Goal: Information Seeking & Learning: Learn about a topic

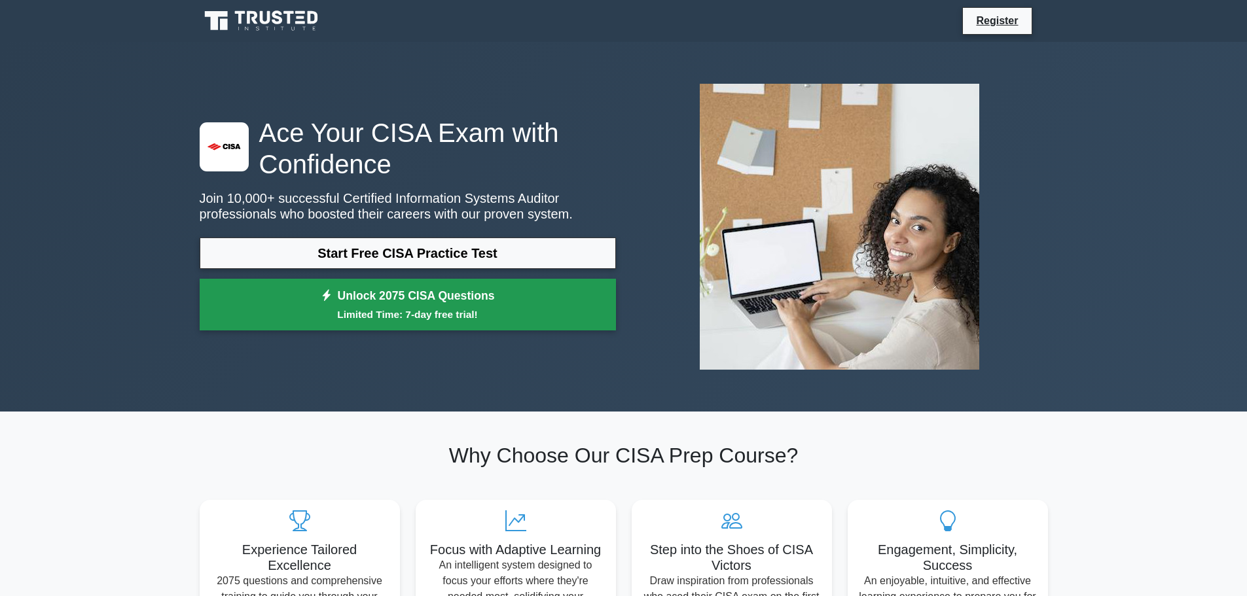
click at [440, 317] on small "Limited Time: 7-day free trial!" at bounding box center [408, 314] width 384 height 15
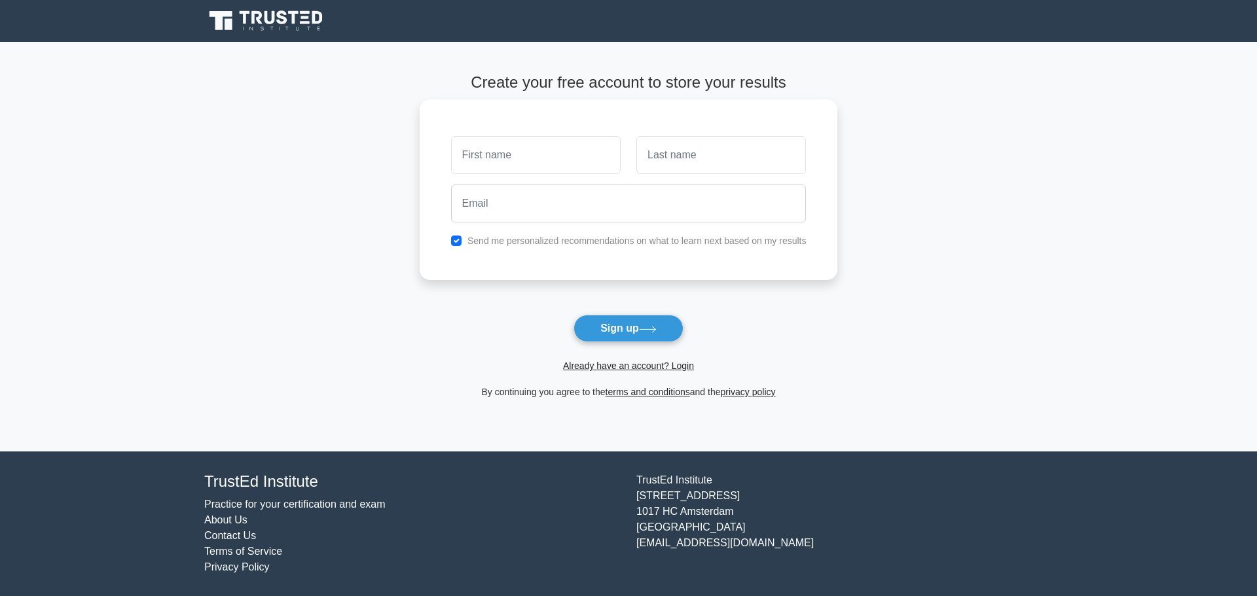
click at [539, 158] on input "text" at bounding box center [536, 155] width 170 height 38
type input "Alecsander"
click at [690, 156] on input "text" at bounding box center [721, 155] width 170 height 38
type input "Kiefer"
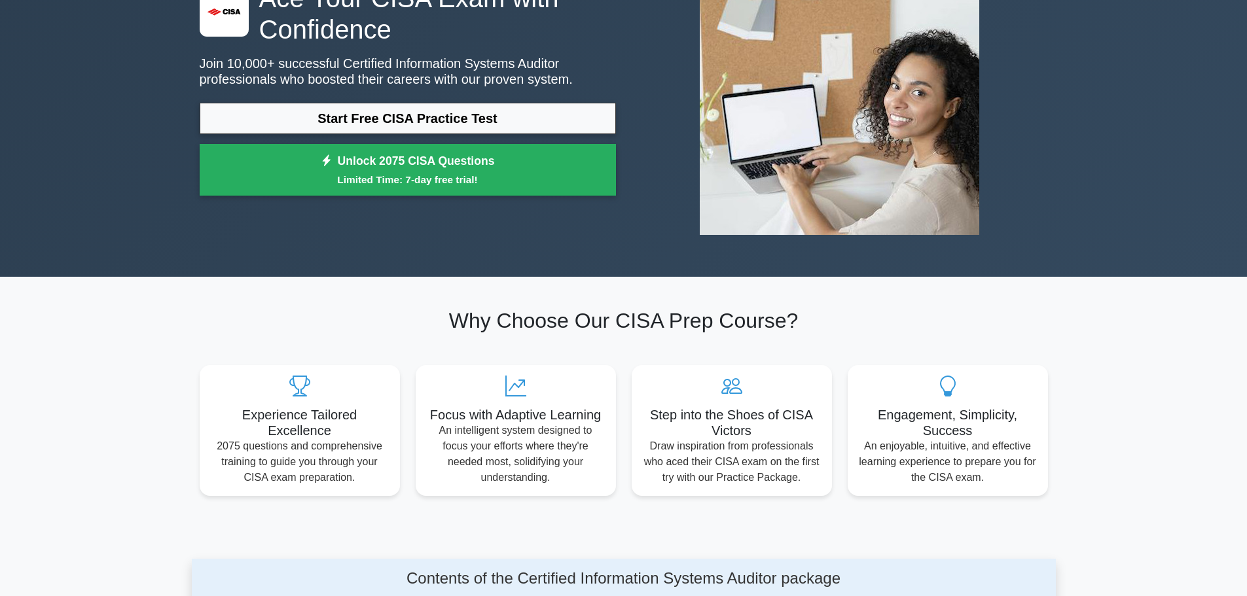
scroll to position [458, 0]
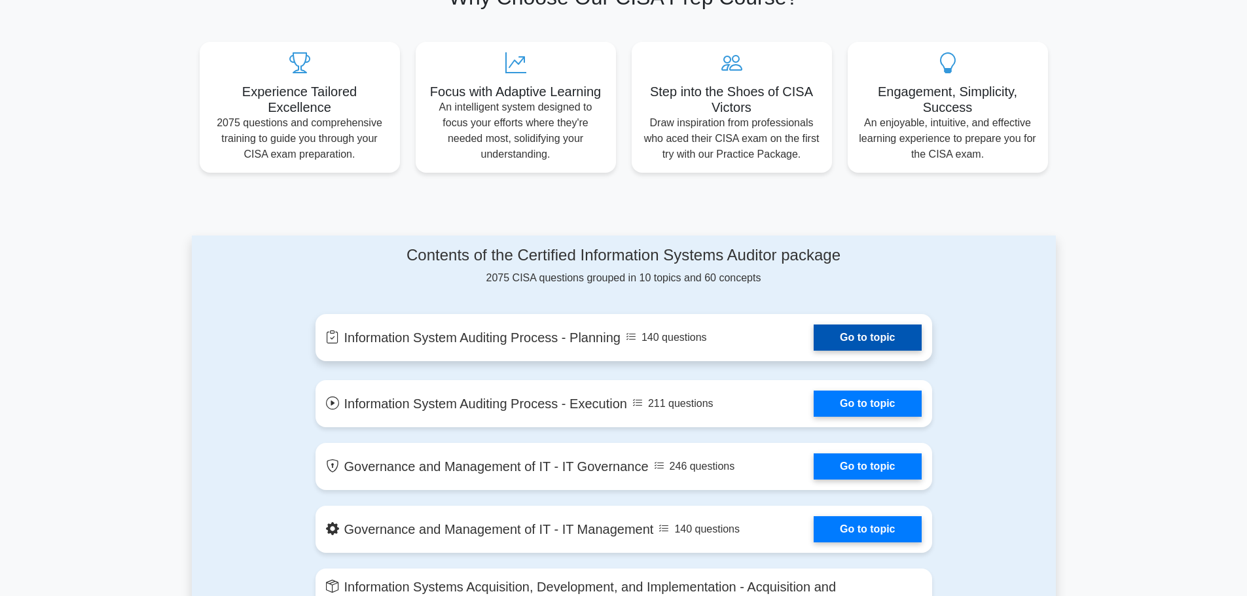
click at [874, 341] on link "Go to topic" at bounding box center [866, 338] width 107 height 26
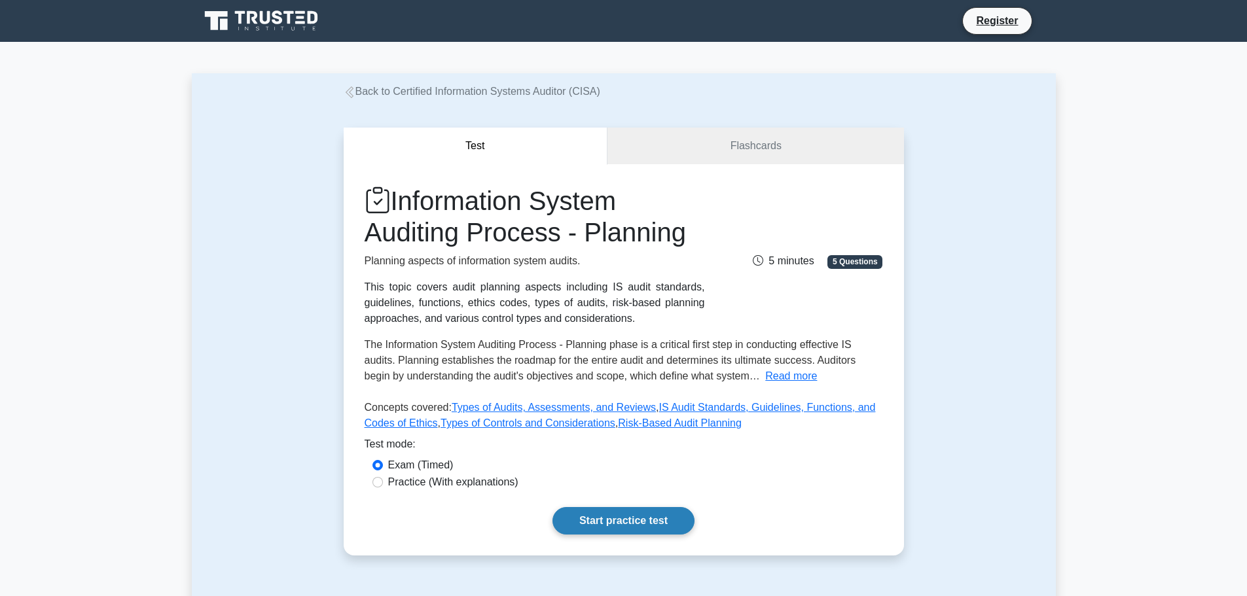
click at [620, 514] on link "Start practice test" at bounding box center [623, 520] width 142 height 27
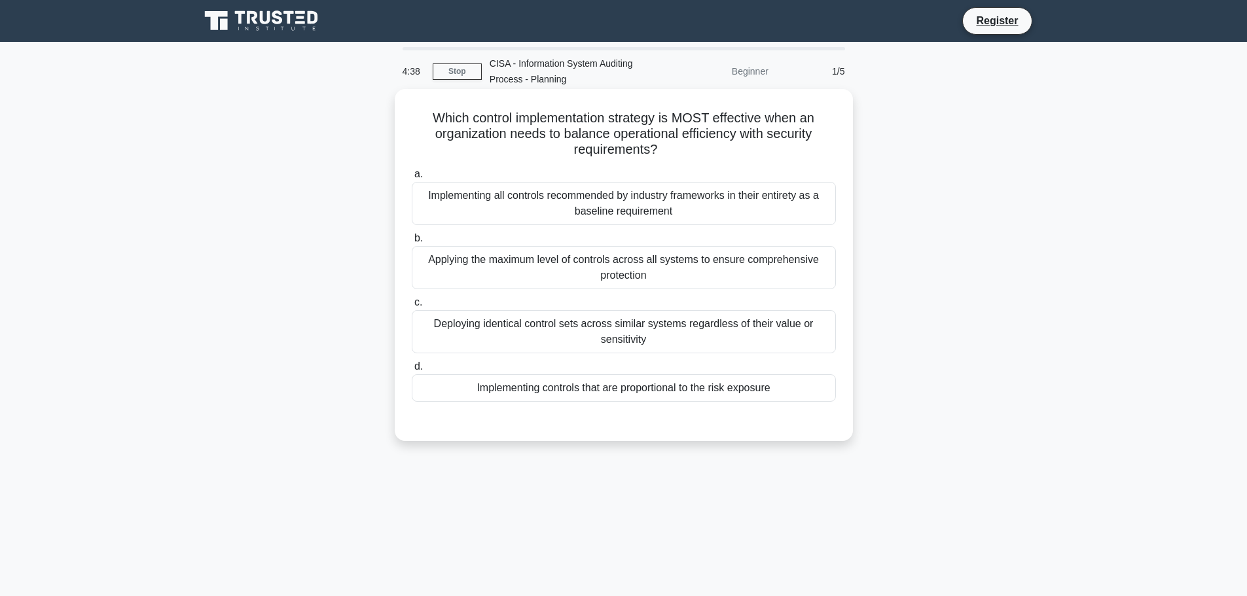
click at [702, 386] on div "Implementing controls that are proportional to the risk exposure" at bounding box center [624, 387] width 424 height 27
click at [412, 371] on input "d. Implementing controls that are proportional to the risk exposure" at bounding box center [412, 367] width 0 height 9
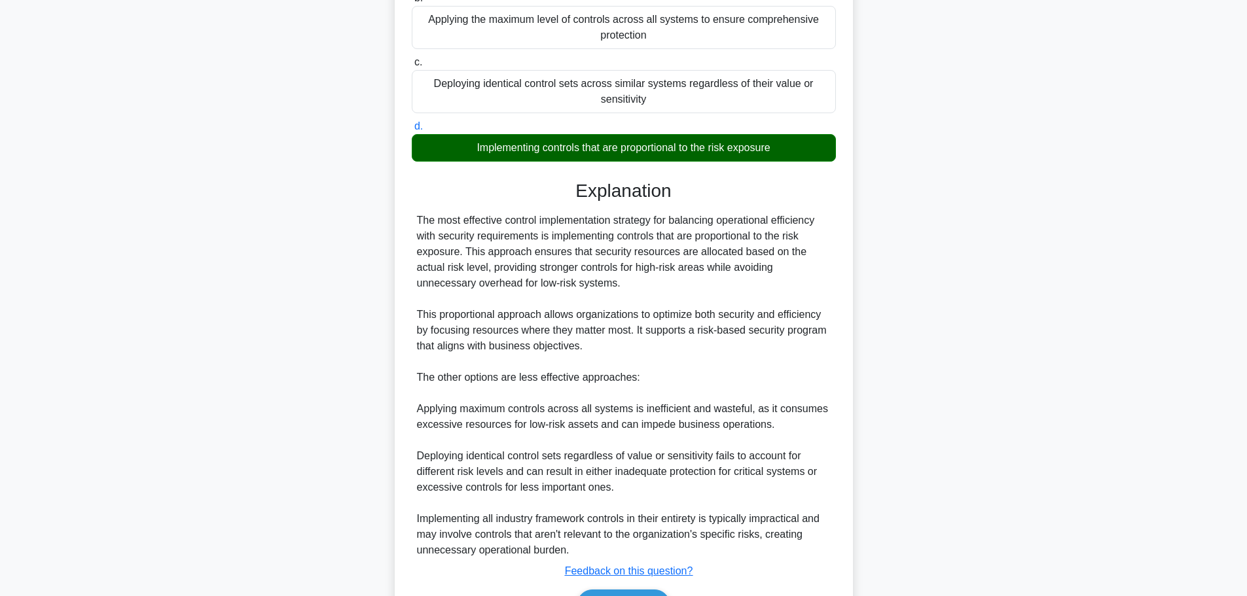
scroll to position [321, 0]
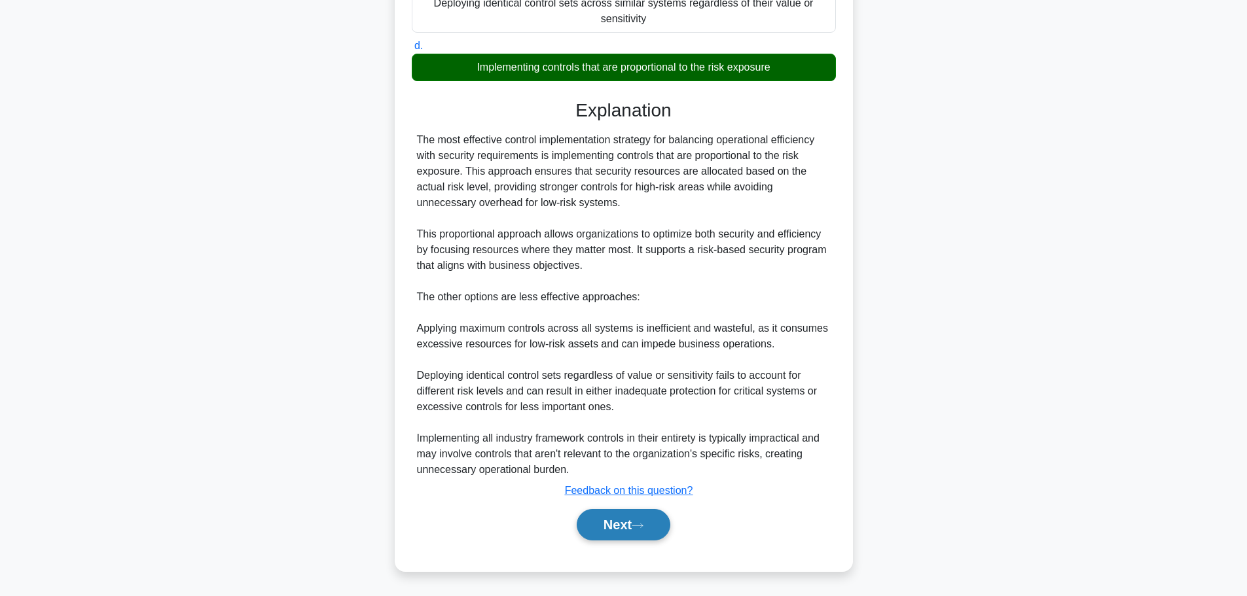
click at [639, 521] on button "Next" at bounding box center [624, 524] width 94 height 31
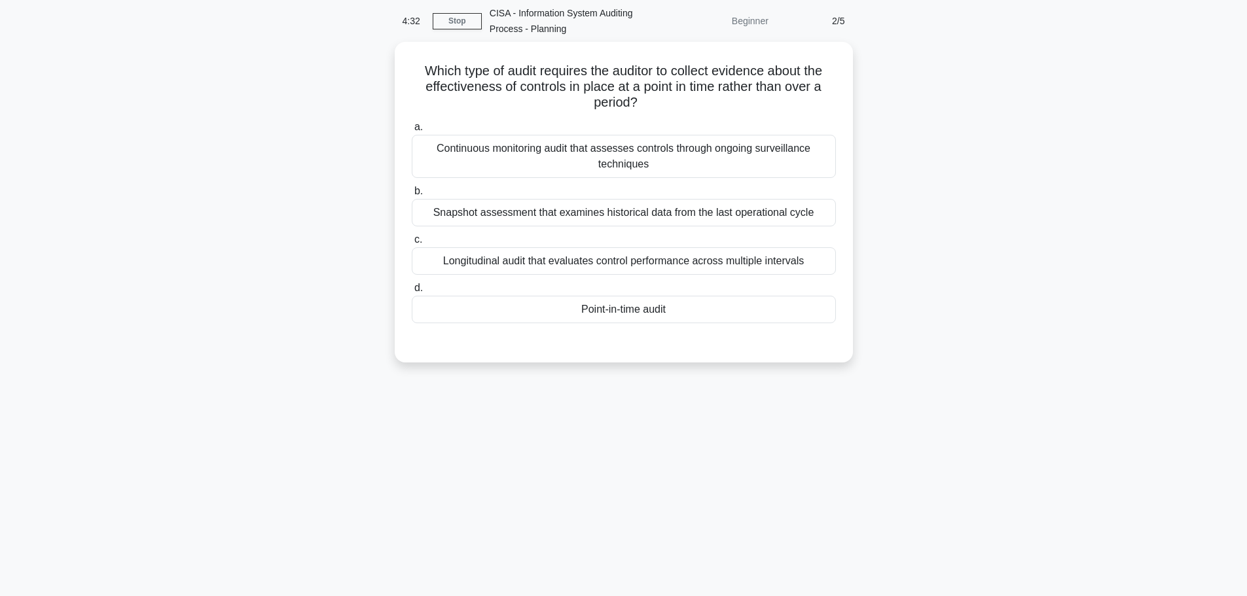
scroll to position [0, 0]
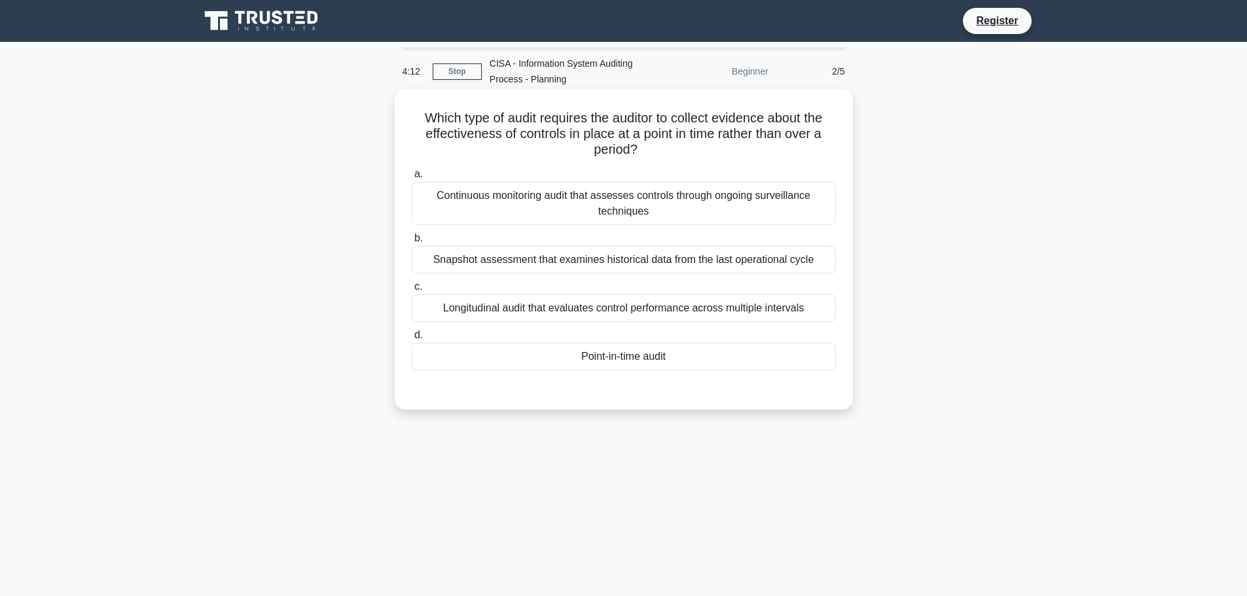
click at [699, 361] on div "Point-in-time audit" at bounding box center [624, 356] width 424 height 27
click at [412, 340] on input "d. Point-in-time audit" at bounding box center [412, 335] width 0 height 9
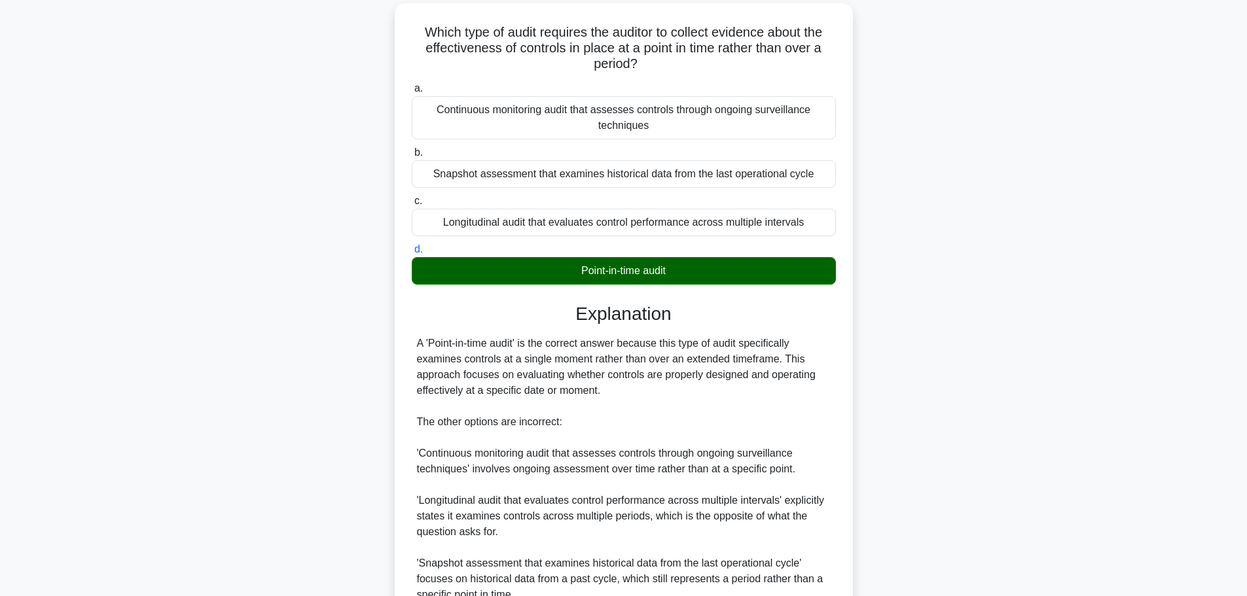
scroll to position [211, 0]
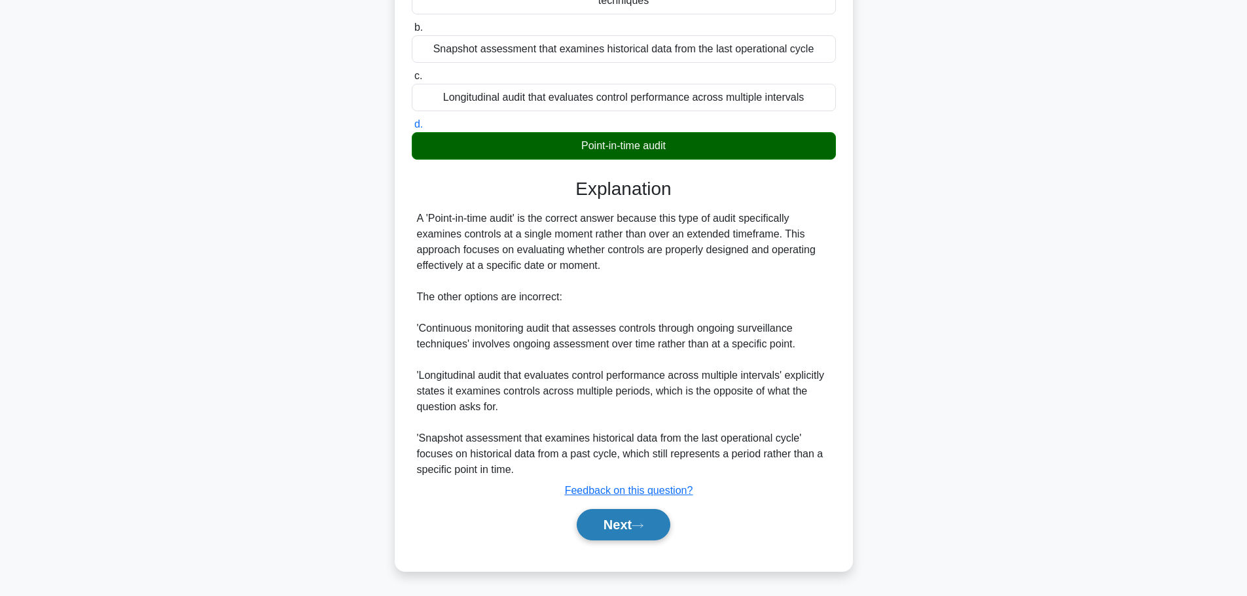
click at [639, 520] on button "Next" at bounding box center [624, 524] width 94 height 31
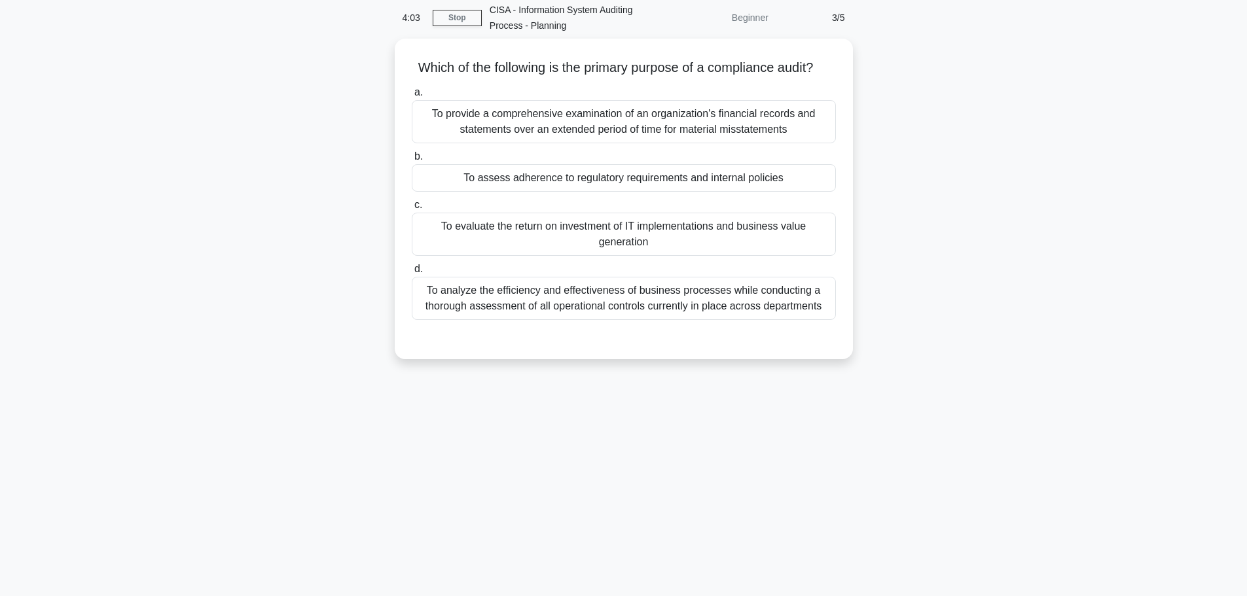
scroll to position [0, 0]
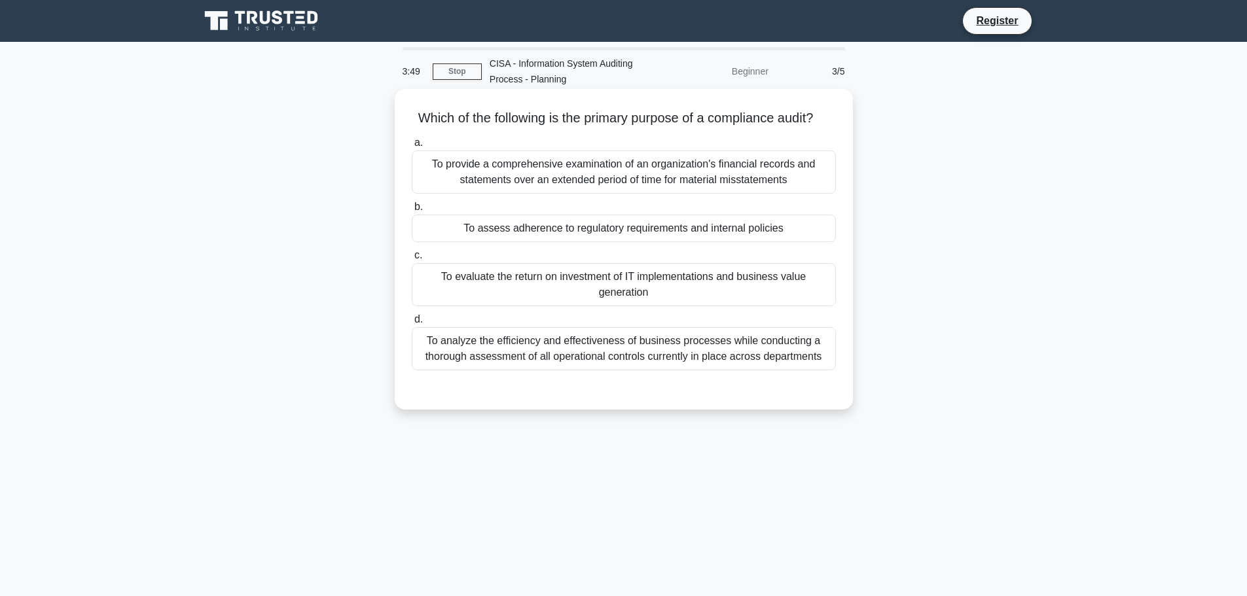
click at [759, 367] on div "To analyze the efficiency and effectiveness of business processes while conduct…" at bounding box center [624, 348] width 424 height 43
click at [412, 324] on input "d. To analyze the efficiency and effectiveness of business processes while cond…" at bounding box center [412, 319] width 0 height 9
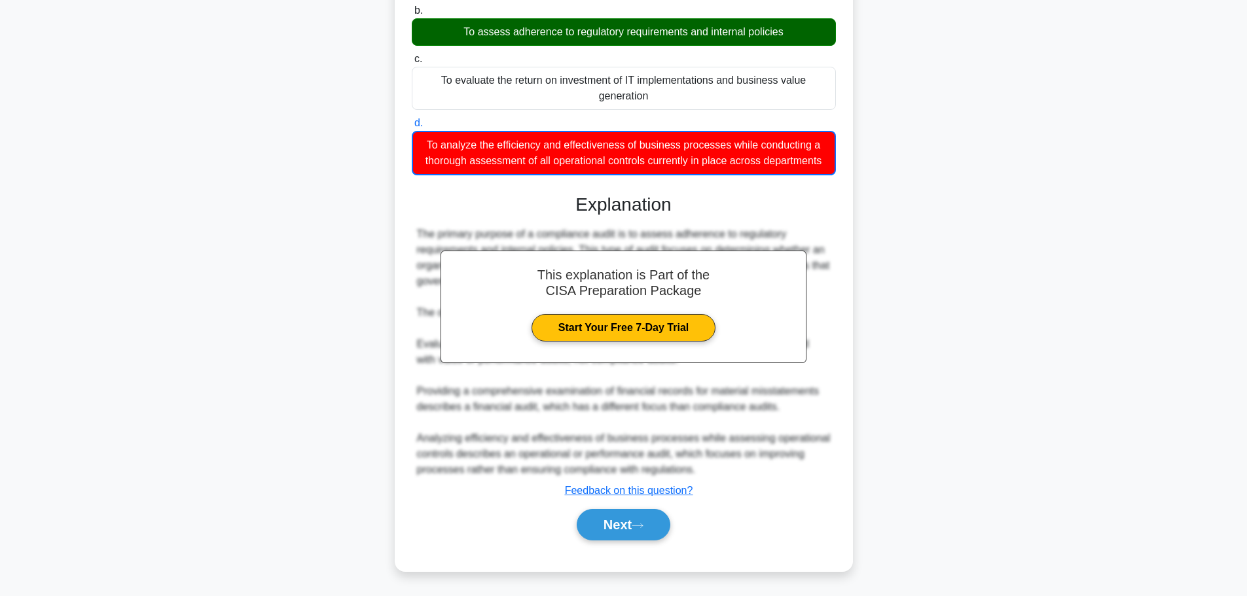
scroll to position [213, 0]
click at [630, 507] on div "Next" at bounding box center [624, 525] width 424 height 42
click at [632, 521] on button "Next" at bounding box center [624, 524] width 94 height 31
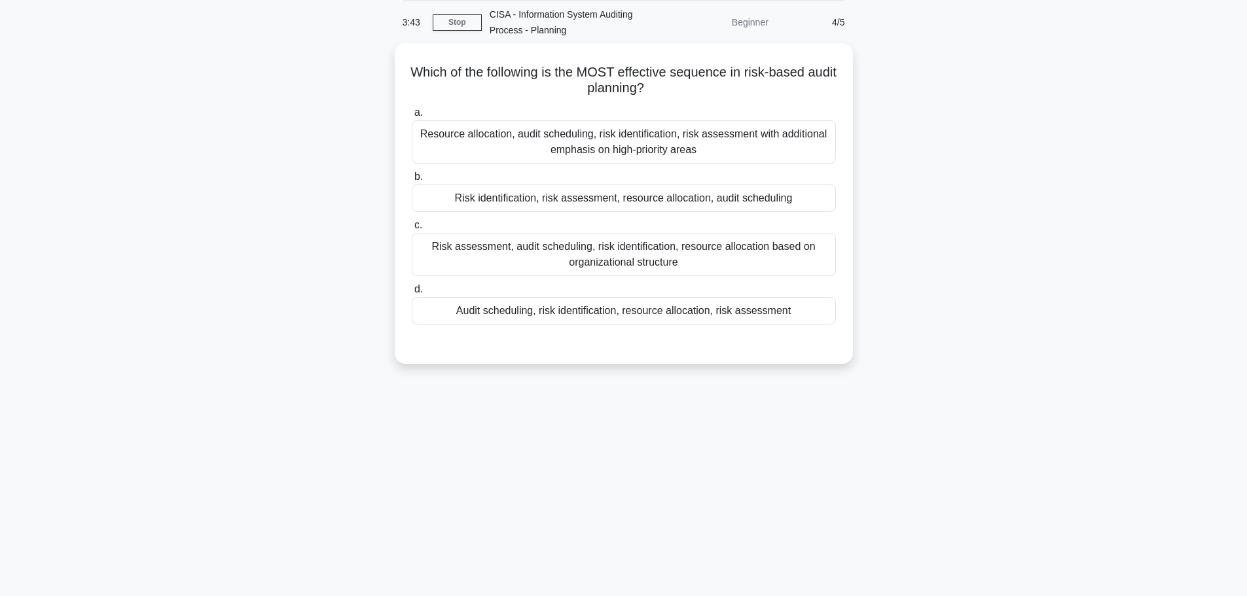
scroll to position [0, 0]
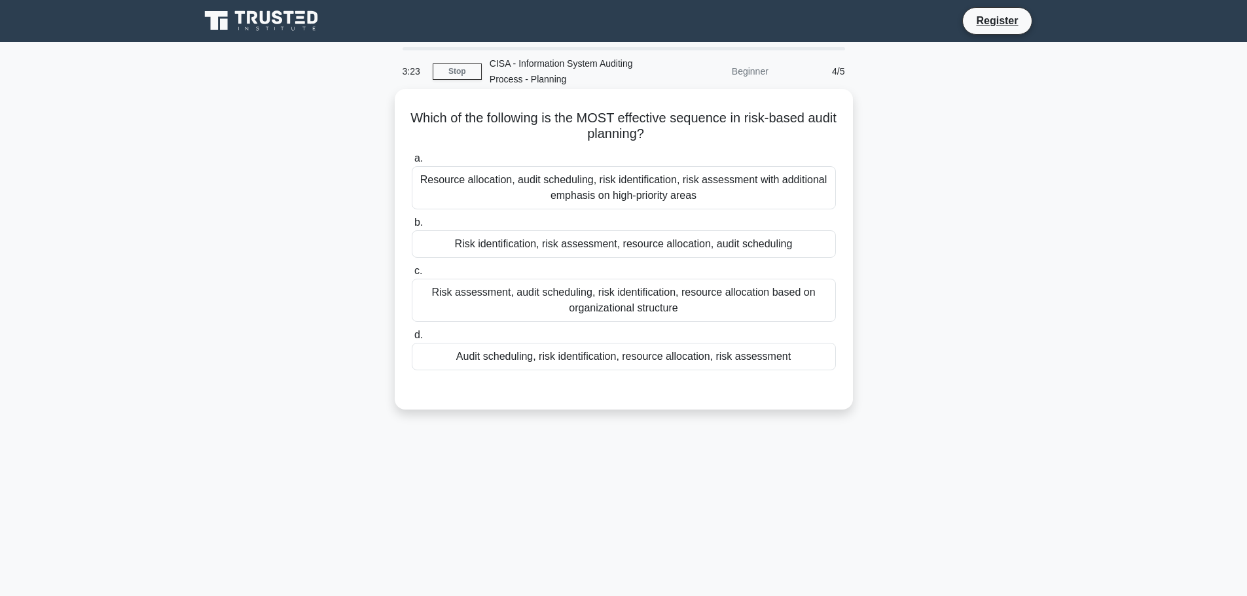
click at [664, 239] on div "Risk identification, risk assessment, resource allocation, audit scheduling" at bounding box center [624, 243] width 424 height 27
click at [412, 227] on input "b. Risk identification, risk assessment, resource allocation, audit scheduling" at bounding box center [412, 223] width 0 height 9
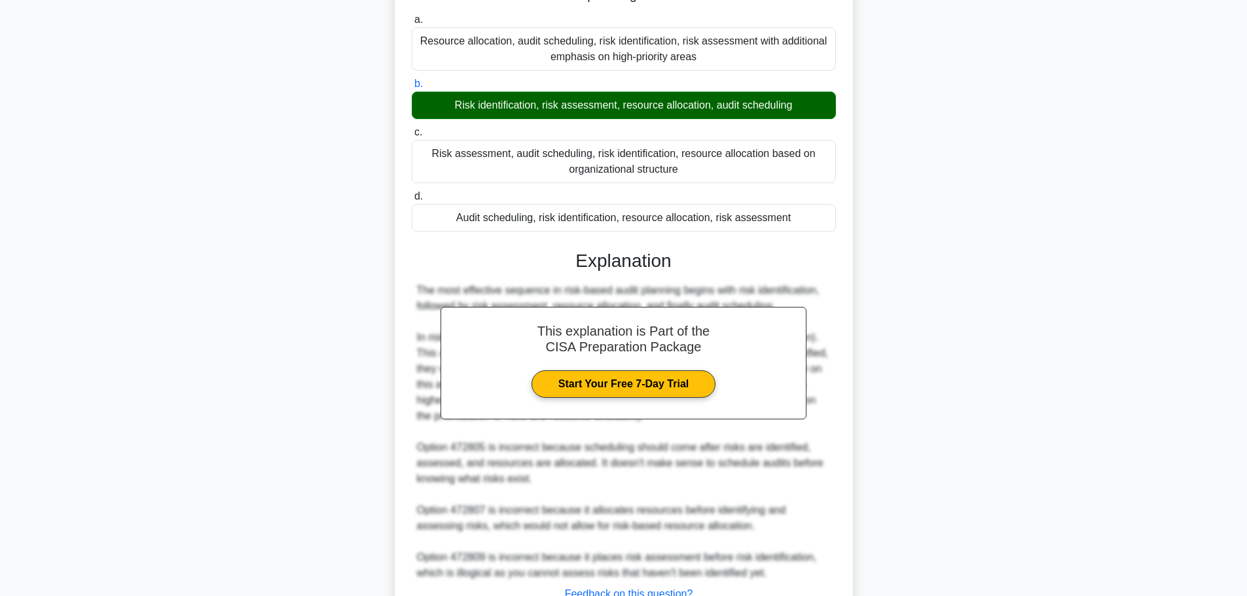
scroll to position [243, 0]
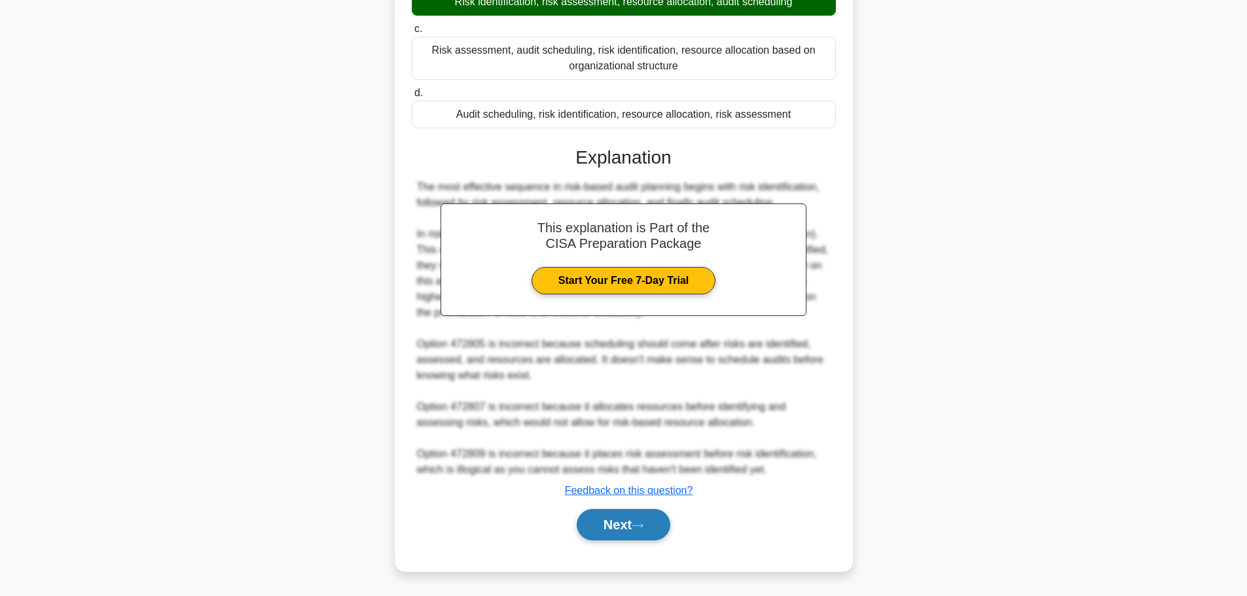
click at [658, 526] on button "Next" at bounding box center [624, 524] width 94 height 31
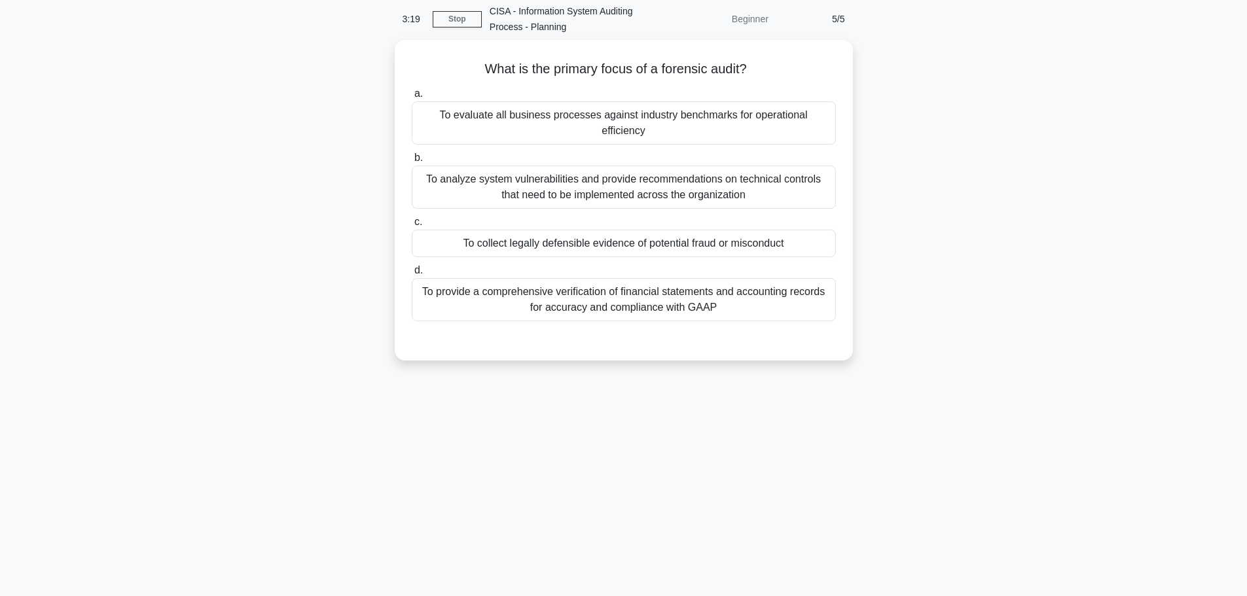
scroll to position [0, 0]
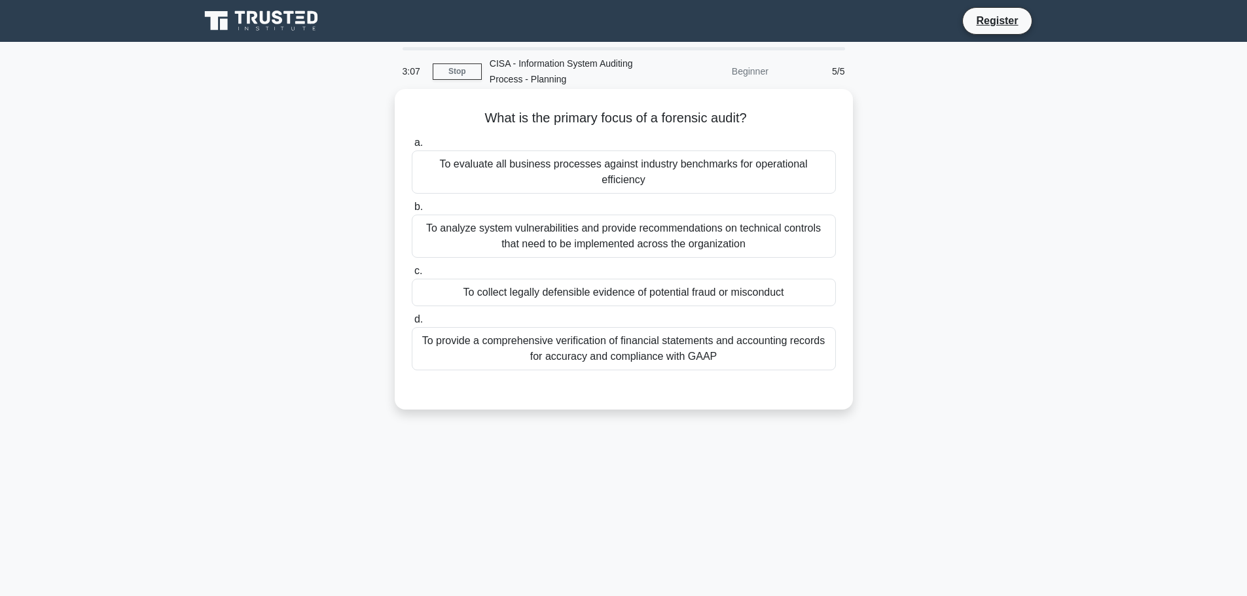
click at [753, 281] on div "To collect legally defensible evidence of potential fraud or misconduct" at bounding box center [624, 292] width 424 height 27
click at [412, 276] on input "c. To collect legally defensible evidence of potential fraud or misconduct" at bounding box center [412, 271] width 0 height 9
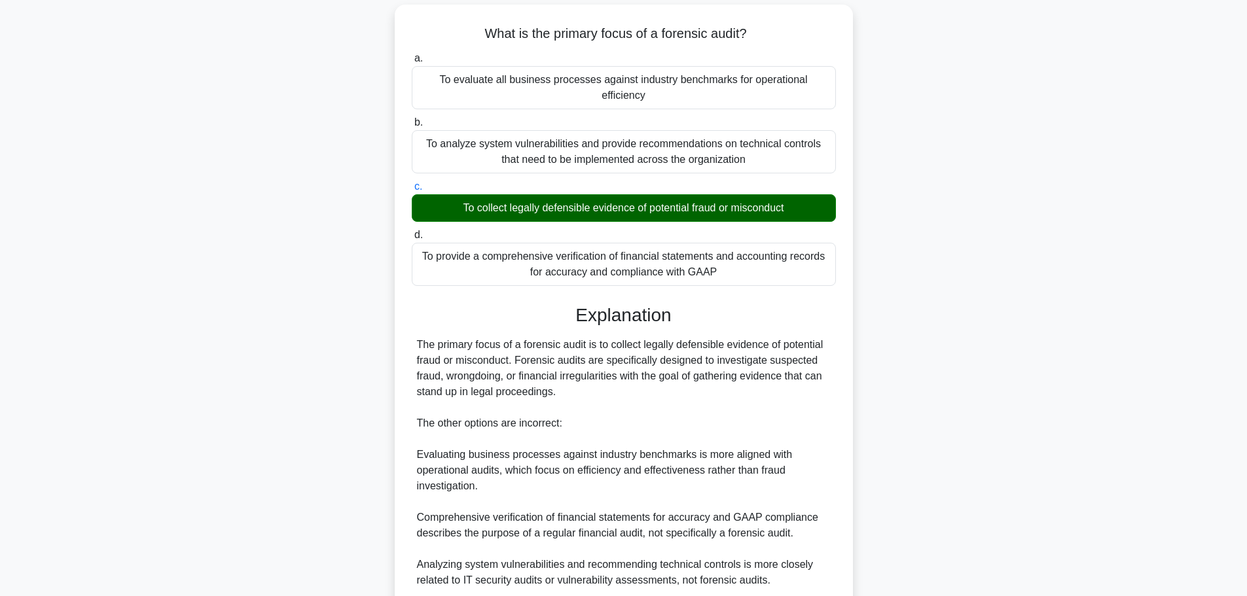
scroll to position [180, 0]
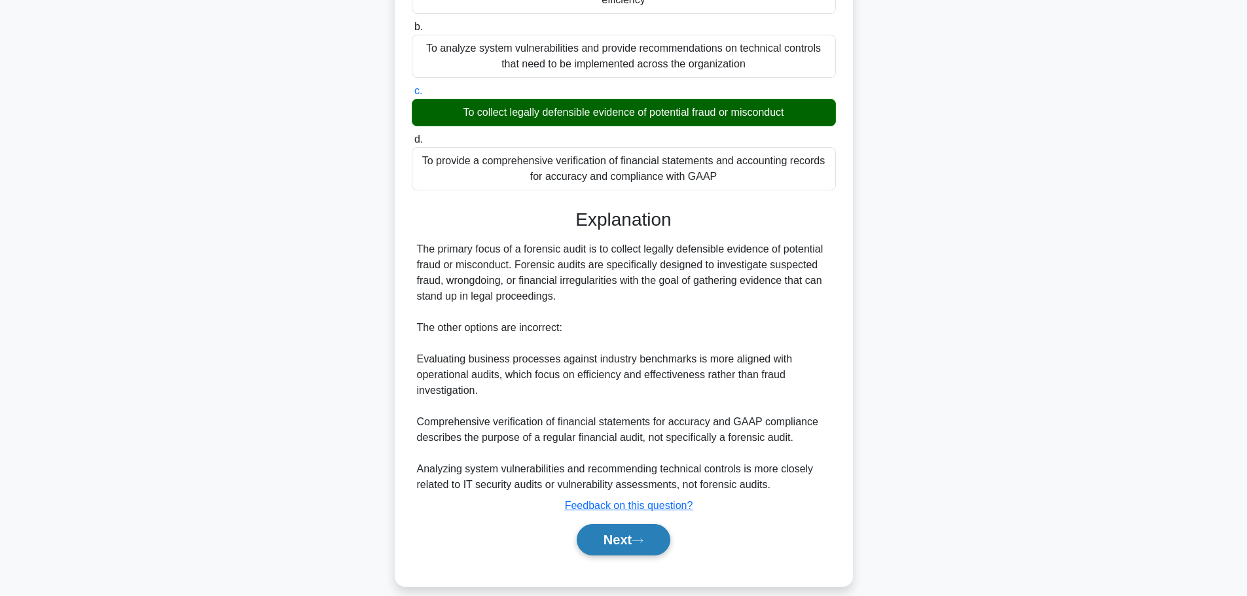
click at [616, 531] on button "Next" at bounding box center [624, 539] width 94 height 31
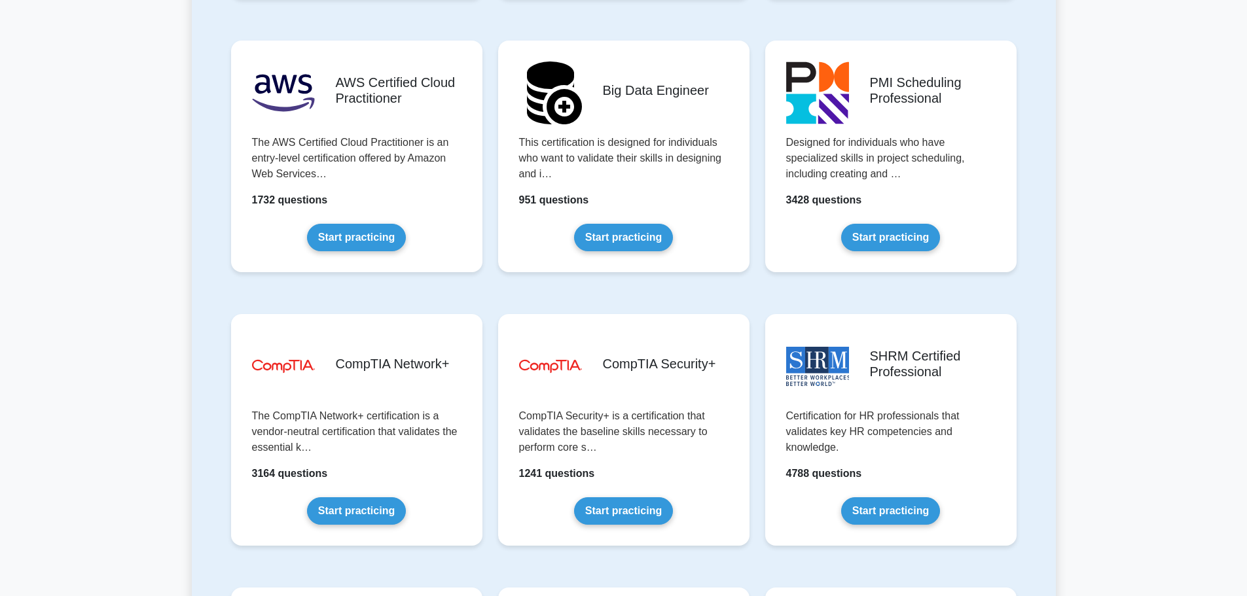
scroll to position [2422, 0]
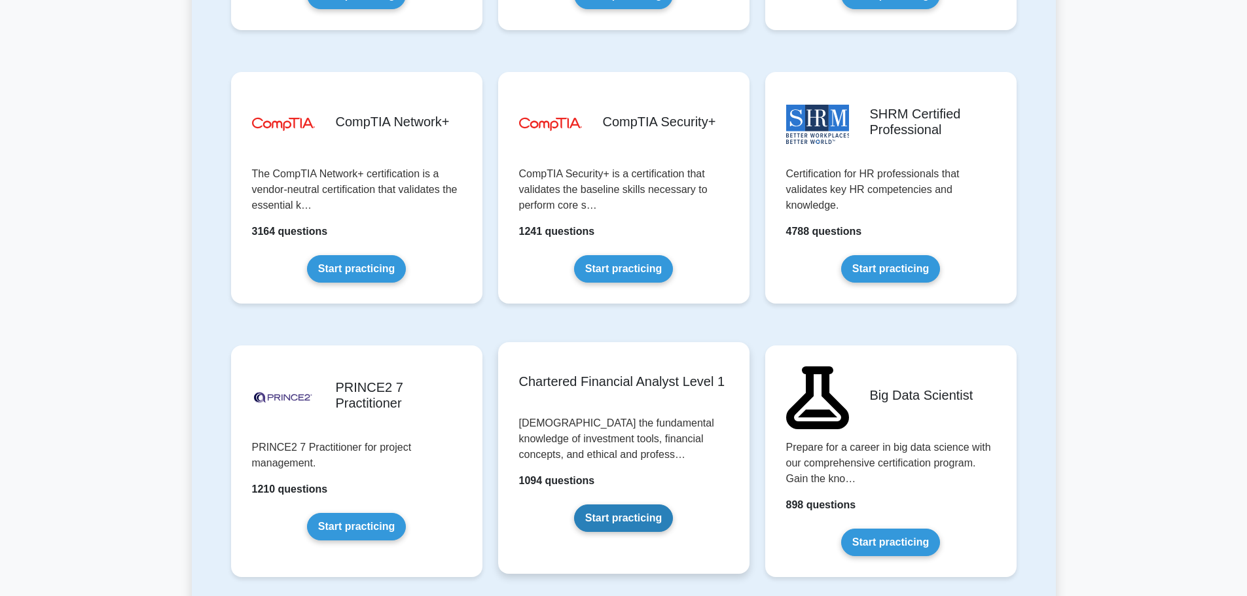
click at [618, 521] on link "Start practicing" at bounding box center [623, 518] width 99 height 27
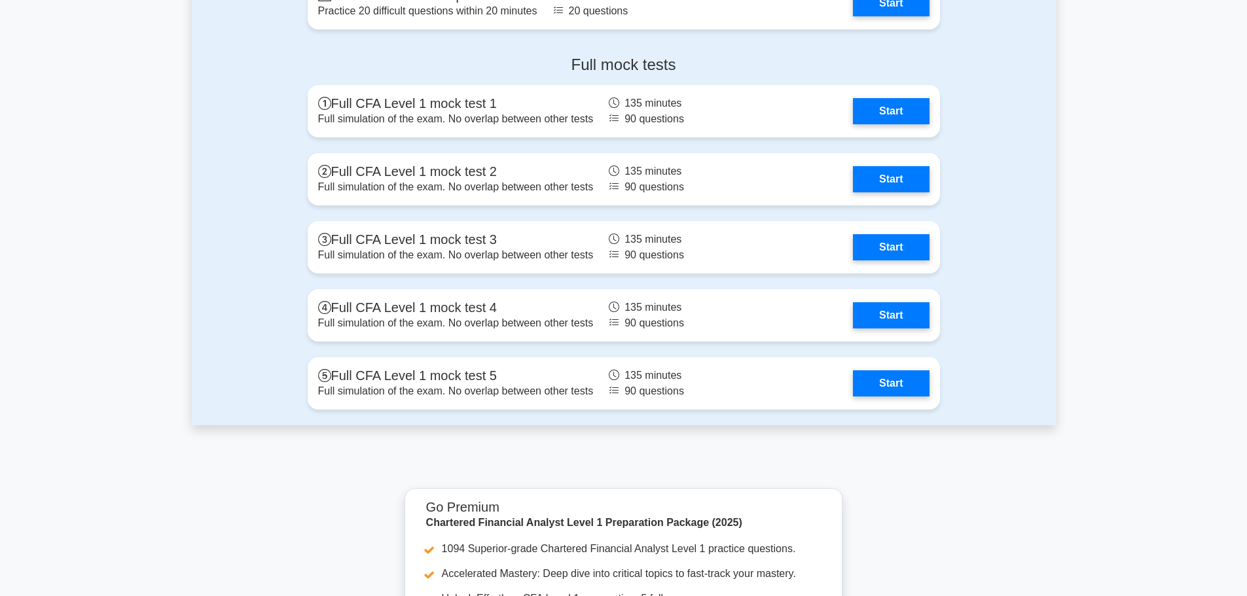
scroll to position [2291, 0]
